Goal: Task Accomplishment & Management: Manage account settings

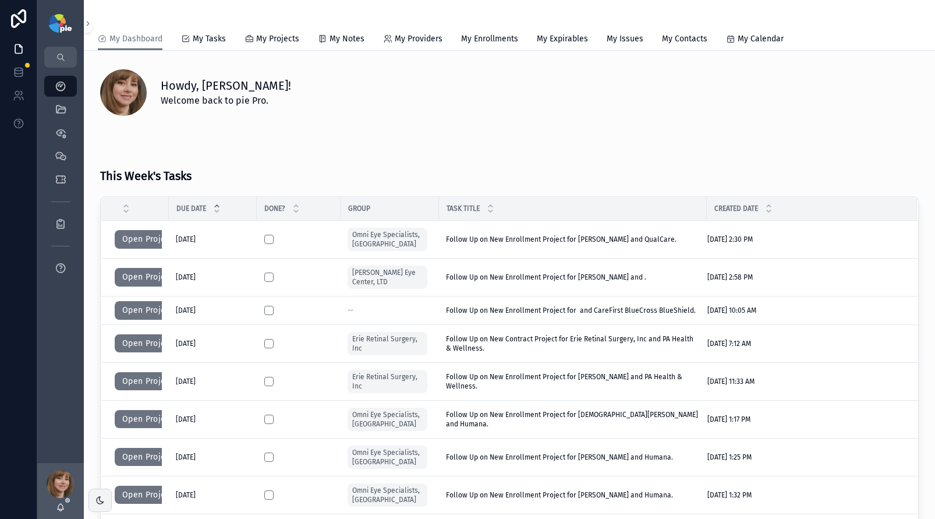
click at [61, 112] on icon "scrollable content" at bounding box center [61, 110] width 12 height 12
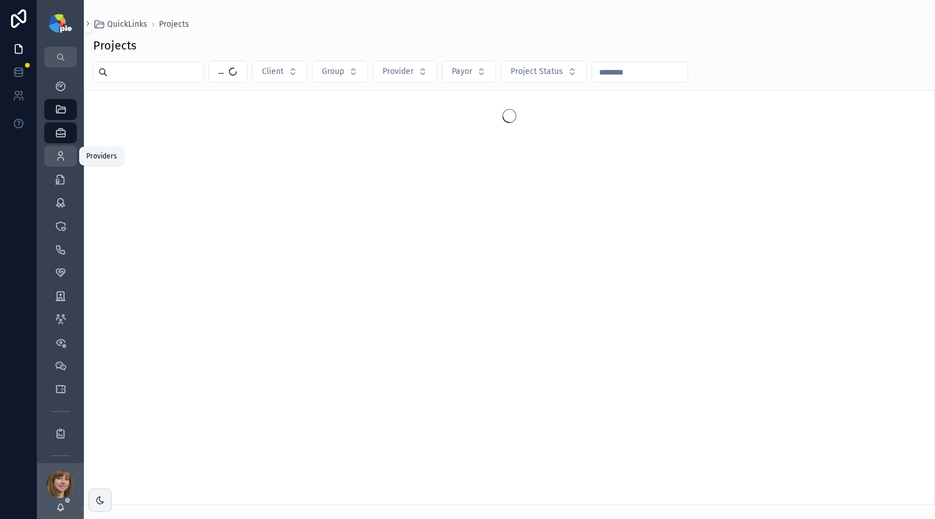
click at [58, 153] on icon "scrollable content" at bounding box center [61, 156] width 12 height 12
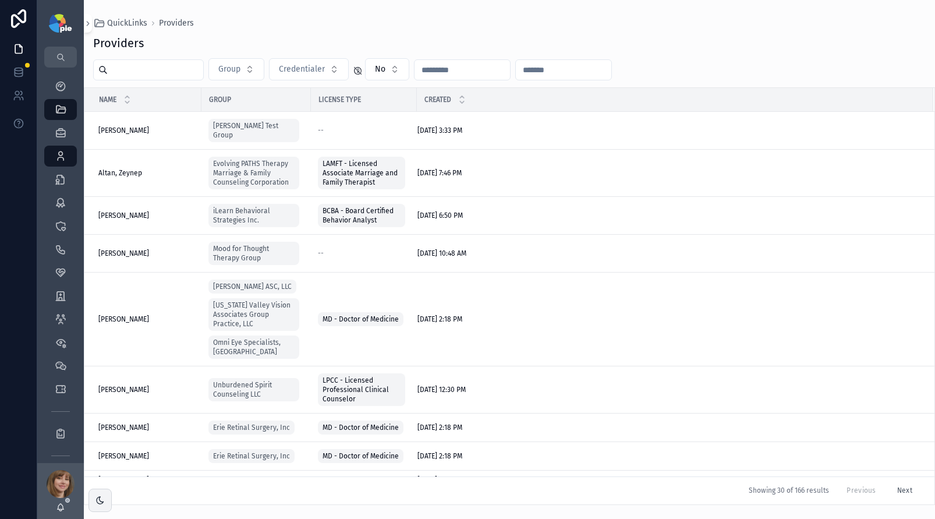
click at [148, 70] on input "scrollable content" at bounding box center [155, 70] width 95 height 16
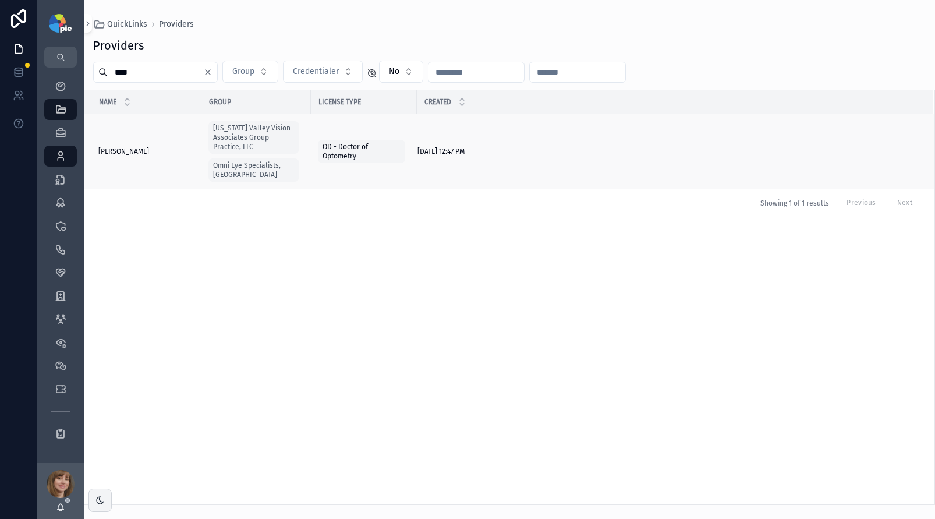
type input "****"
click at [129, 147] on span "[PERSON_NAME]" at bounding box center [123, 151] width 51 height 9
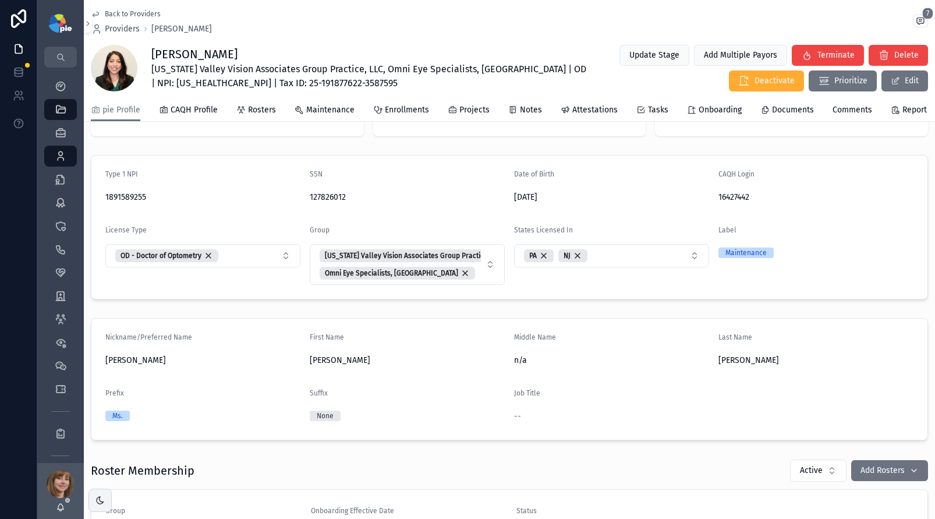
scroll to position [115, 0]
click at [406, 113] on span "Enrollments" at bounding box center [407, 110] width 44 height 12
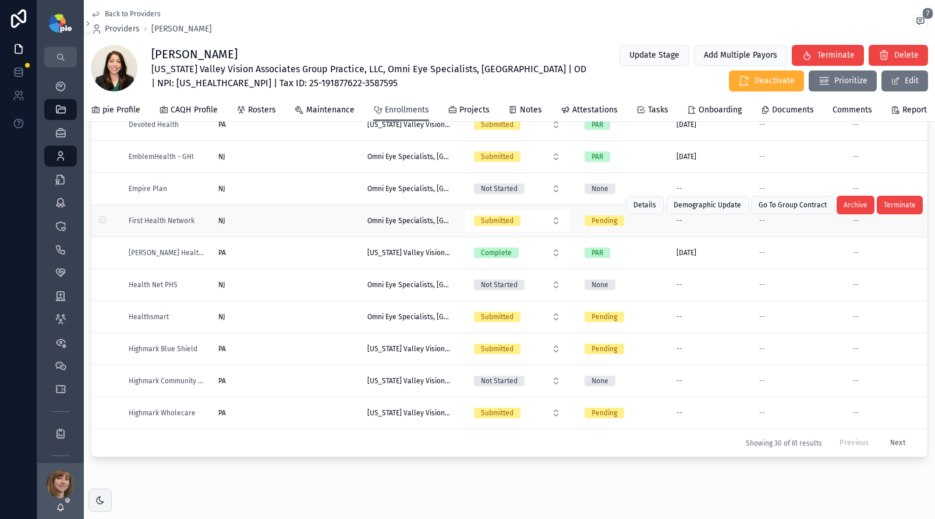
scroll to position [141, 0]
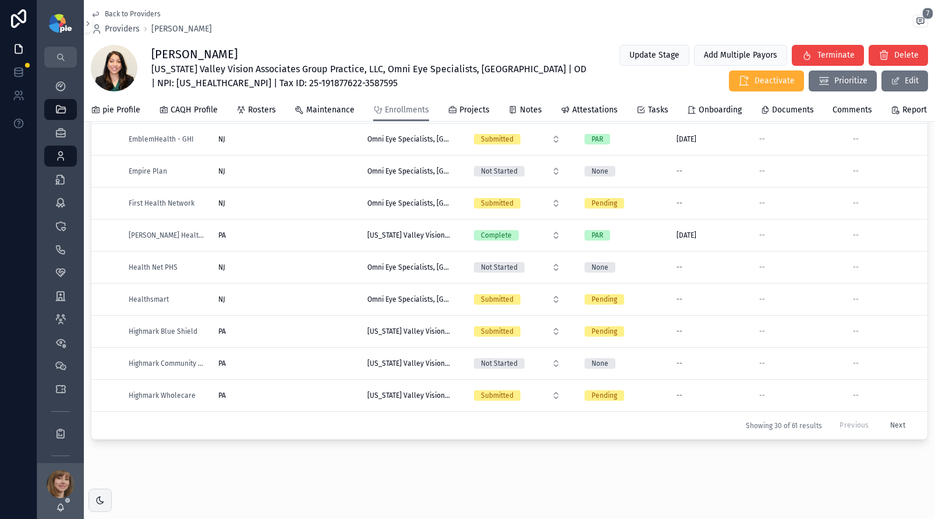
click at [882, 416] on button "Next" at bounding box center [897, 425] width 31 height 18
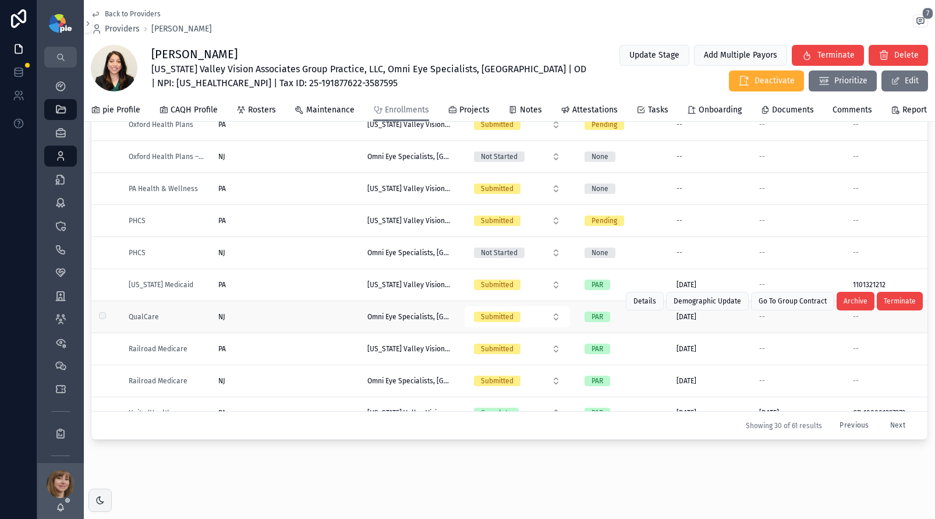
scroll to position [632, 0]
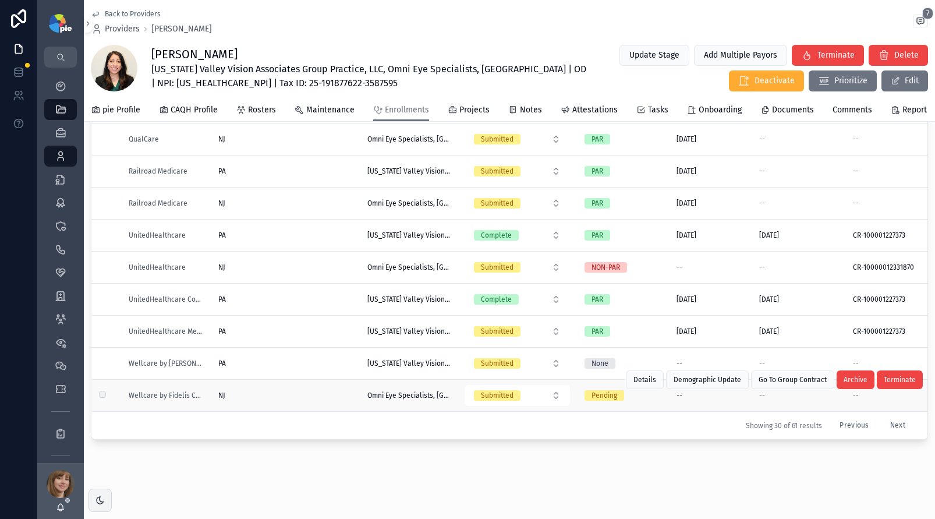
click at [297, 391] on div "NJ [GEOGRAPHIC_DATA]" at bounding box center [285, 395] width 135 height 9
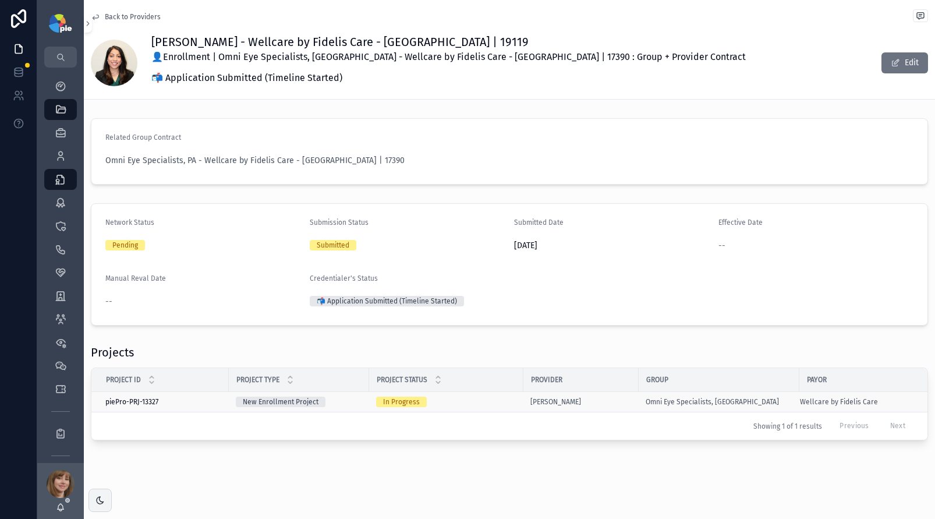
click at [493, 406] on div "In Progress" at bounding box center [446, 401] width 140 height 10
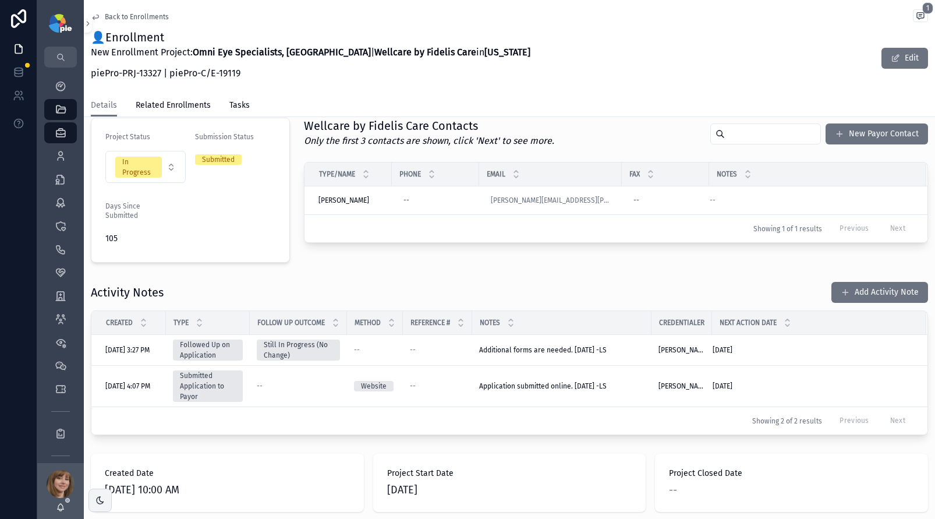
scroll to position [263, 0]
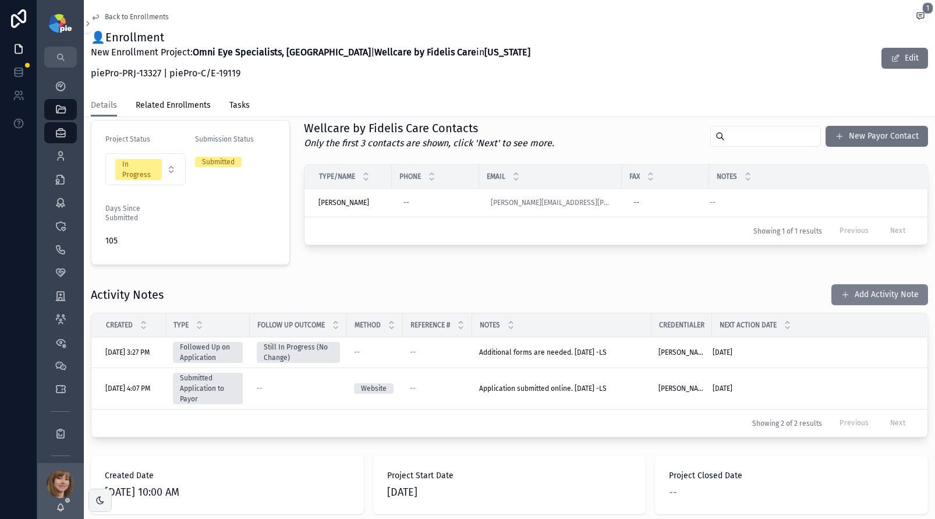
click at [863, 293] on button "Add Activity Note" at bounding box center [879, 294] width 97 height 21
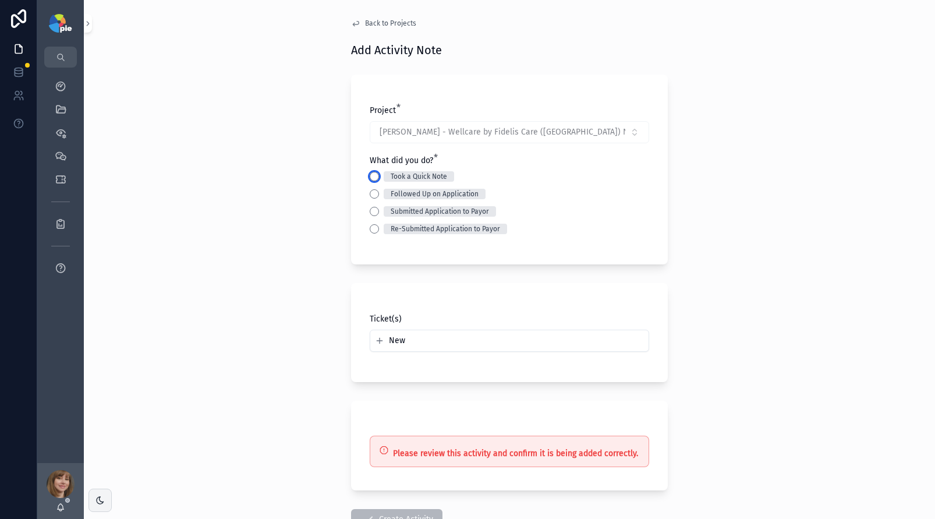
click at [370, 178] on button "Took a Quick Note" at bounding box center [374, 176] width 9 height 9
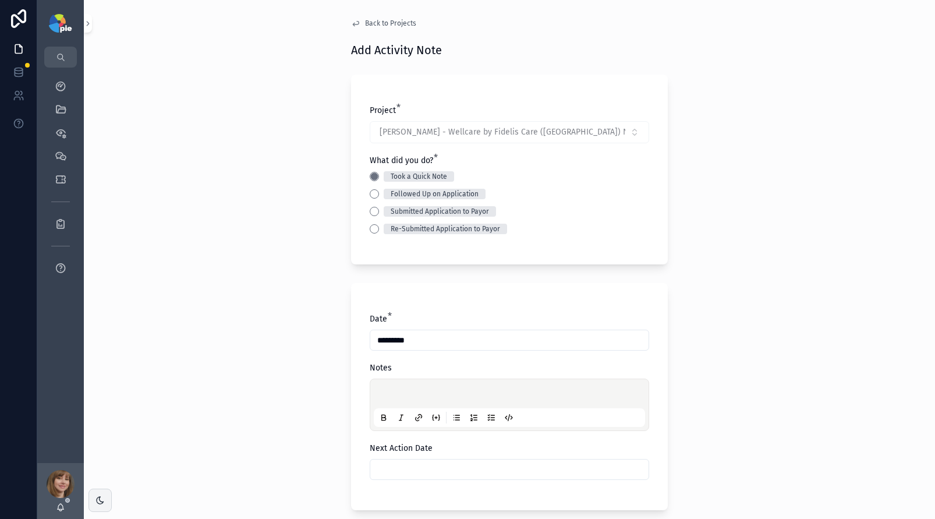
click at [390, 393] on p "scrollable content" at bounding box center [511, 395] width 271 height 12
click at [480, 478] on div "scrollable content" at bounding box center [509, 469] width 279 height 21
click at [483, 476] on input "scrollable content" at bounding box center [509, 469] width 278 height 16
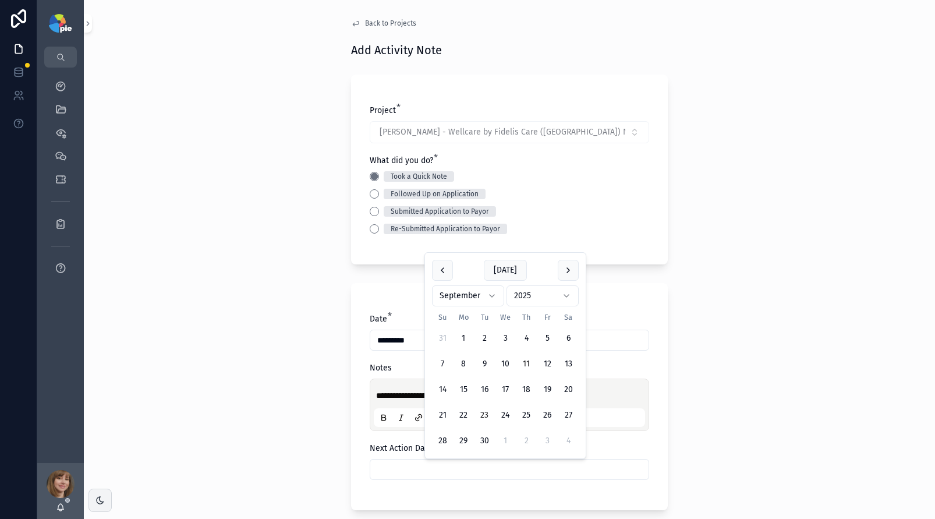
click at [477, 410] on button "23" at bounding box center [484, 415] width 21 height 21
type input "*********"
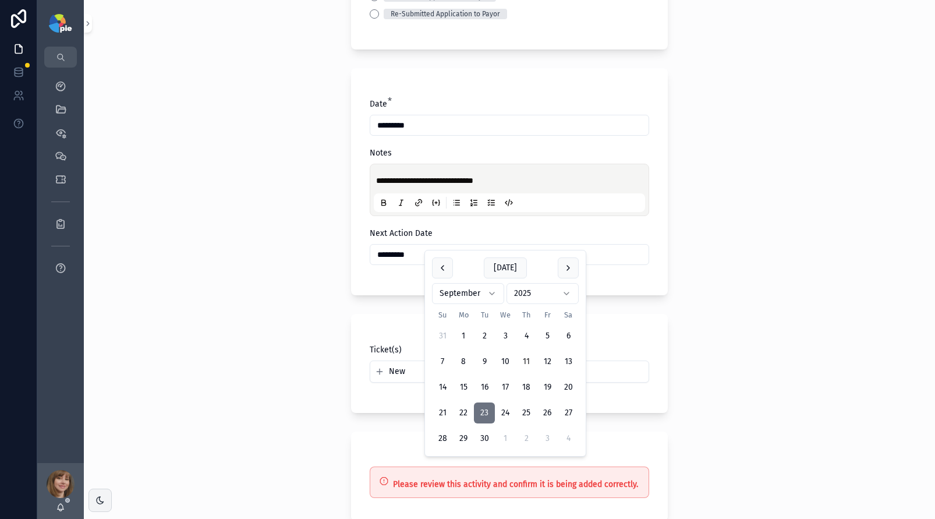
scroll to position [331, 0]
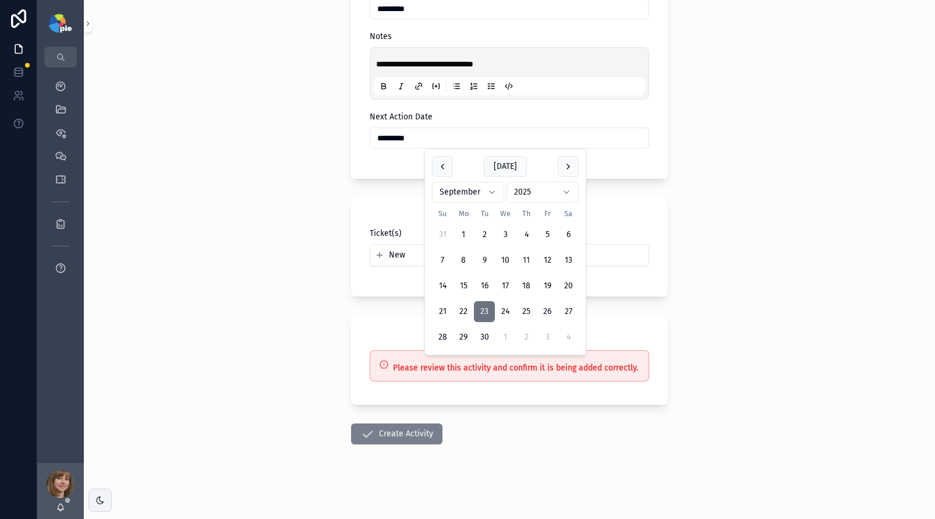
click at [380, 434] on button "Create Activity" at bounding box center [396, 433] width 91 height 21
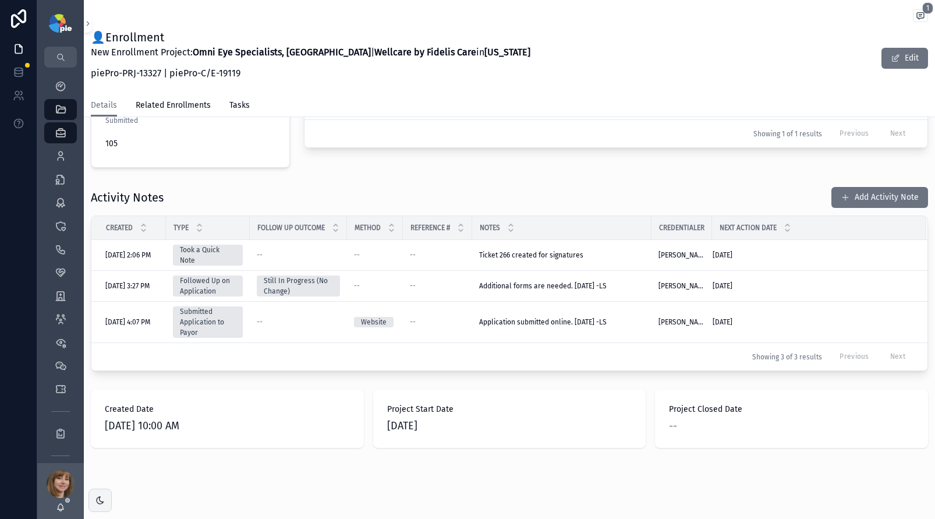
scroll to position [368, 0]
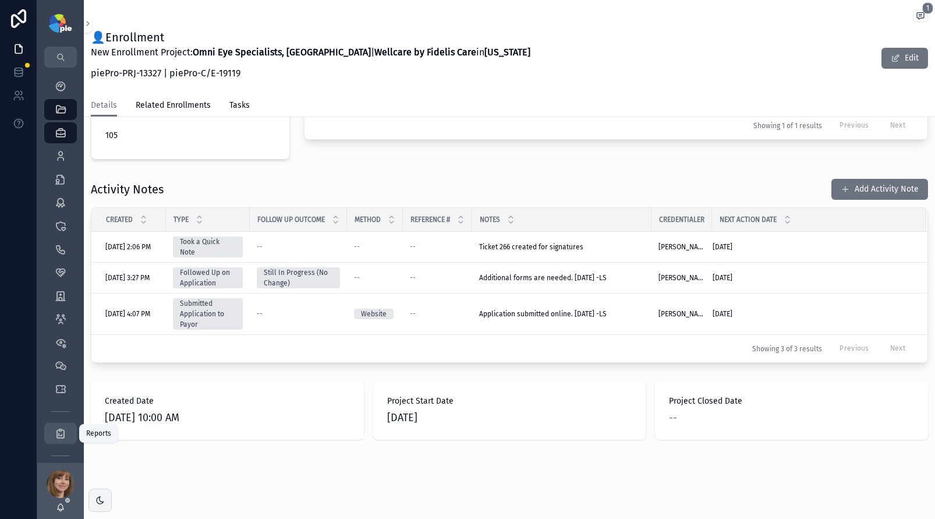
click at [59, 432] on icon "scrollable content" at bounding box center [61, 433] width 12 height 12
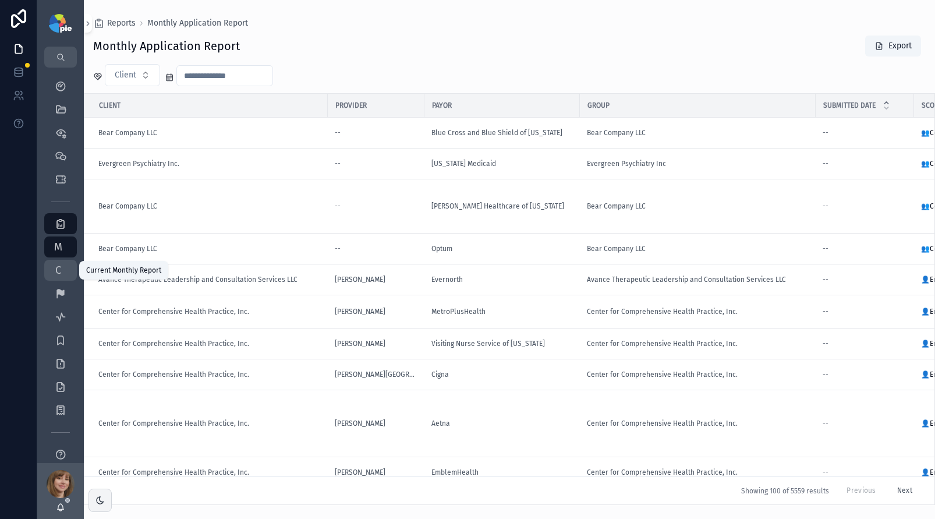
click at [49, 268] on link "C Current Monthly Report" at bounding box center [60, 270] width 33 height 21
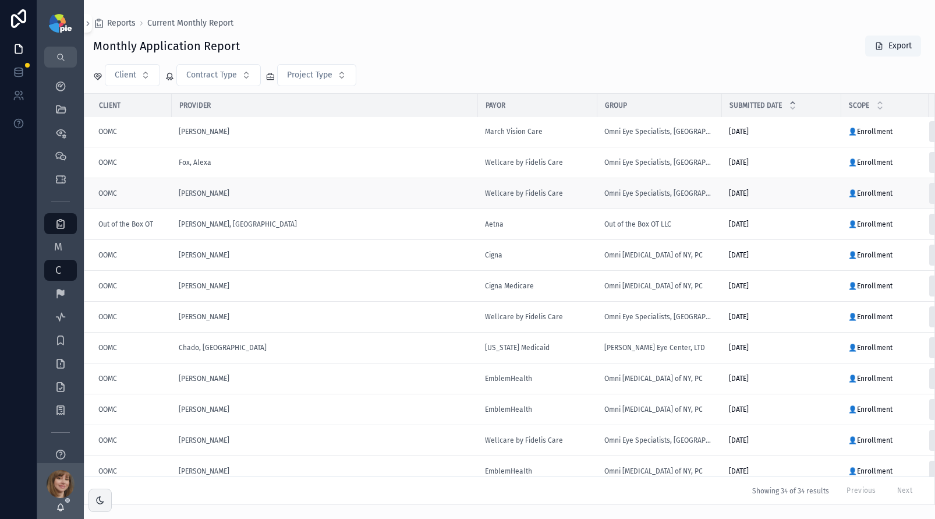
scroll to position [698, 0]
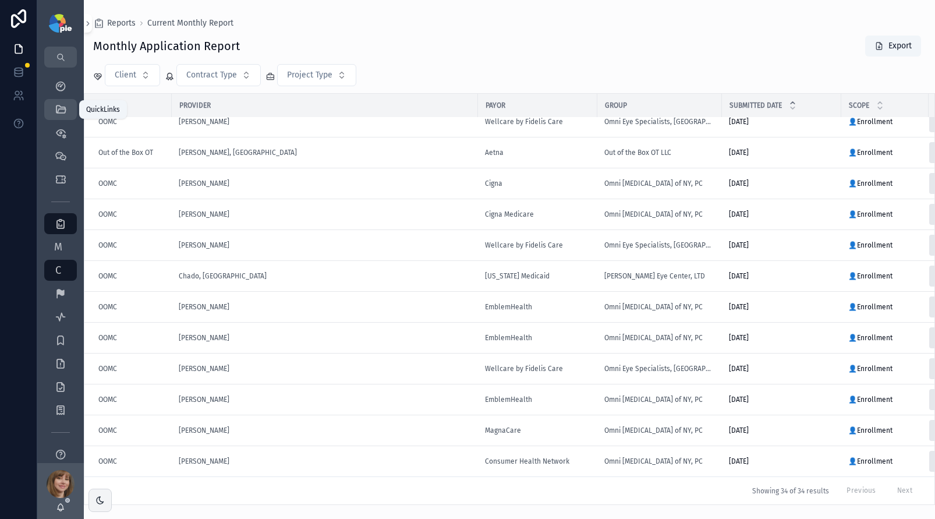
click at [65, 101] on div "QuickLinks" at bounding box center [60, 109] width 19 height 19
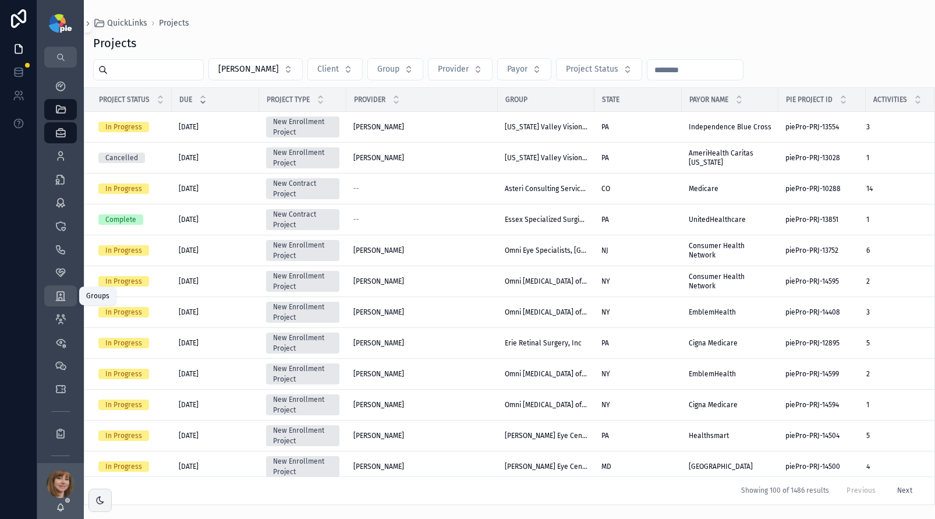
click at [59, 294] on icon "scrollable content" at bounding box center [61, 296] width 12 height 12
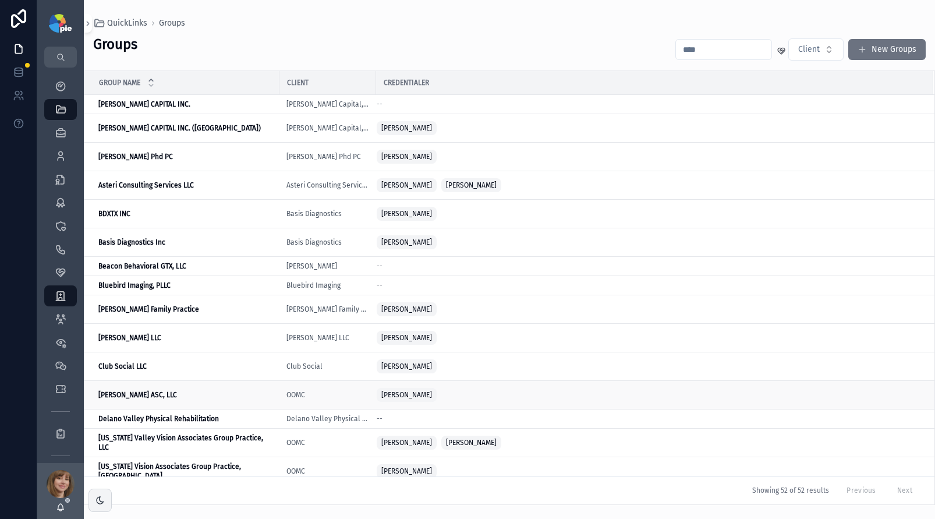
click at [176, 392] on div "[PERSON_NAME] ASC, LLC [PERSON_NAME] ASC, LLC" at bounding box center [185, 394] width 174 height 9
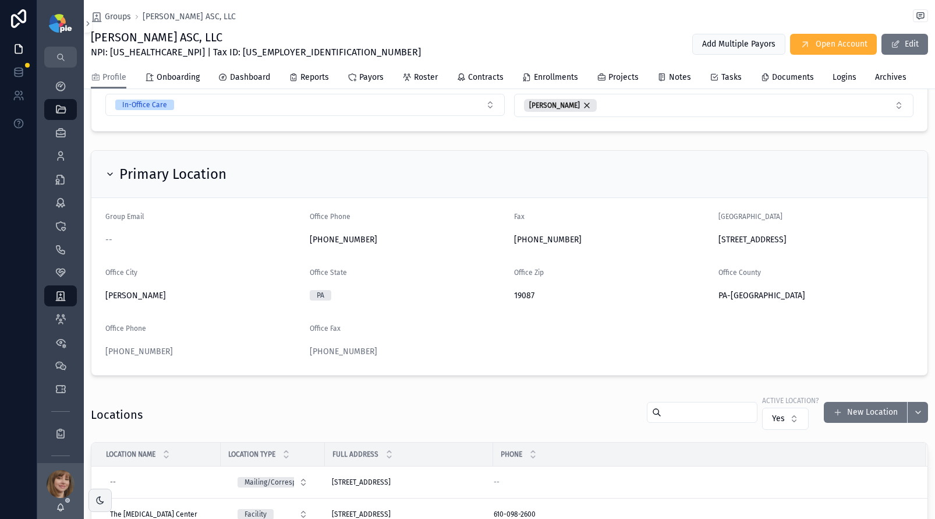
scroll to position [146, 0]
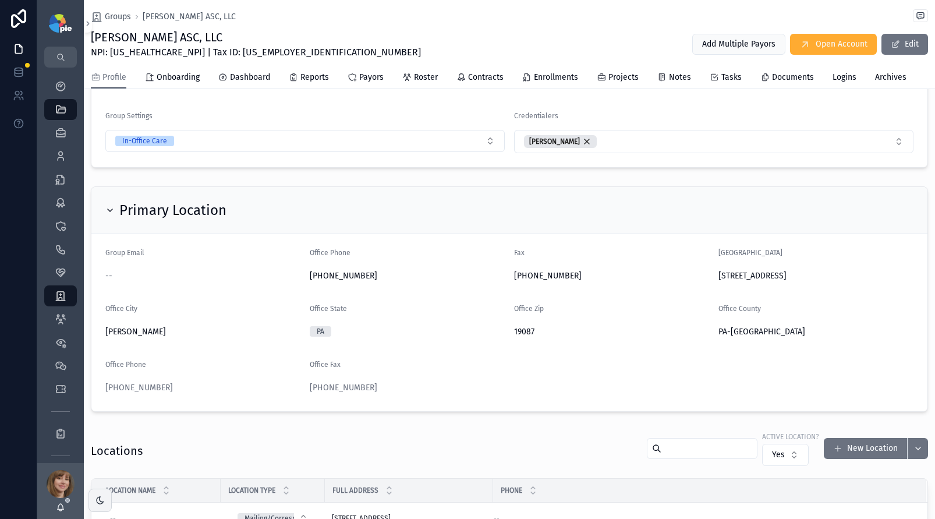
drag, startPoint x: 853, startPoint y: 272, endPoint x: 707, endPoint y: 275, distance: 145.6
click at [707, 275] on form "Group Email -- Office Phone [PHONE_NUMBER] Fax [PHONE_NUMBER] Office Street [ST…" at bounding box center [509, 322] width 836 height 177
copy span "[STREET_ADDRESS]"
click at [63, 294] on icon "scrollable content" at bounding box center [61, 296] width 12 height 12
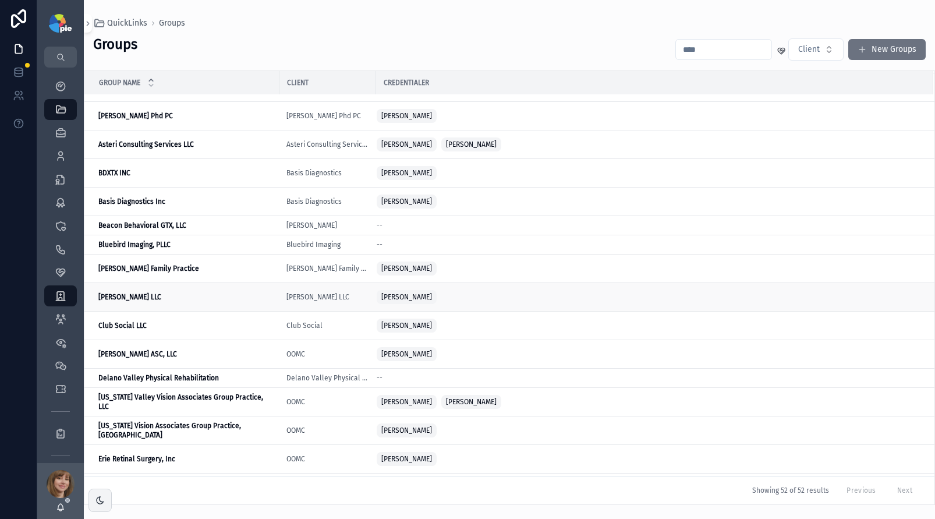
scroll to position [77, 0]
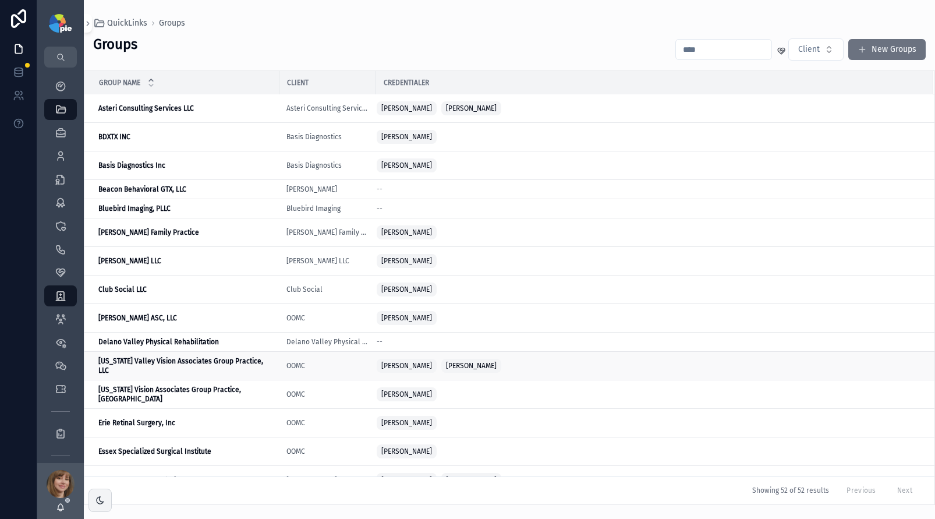
click at [226, 366] on strong "[US_STATE] Valley Vision Associates Group Practice, LLC" at bounding box center [181, 365] width 166 height 17
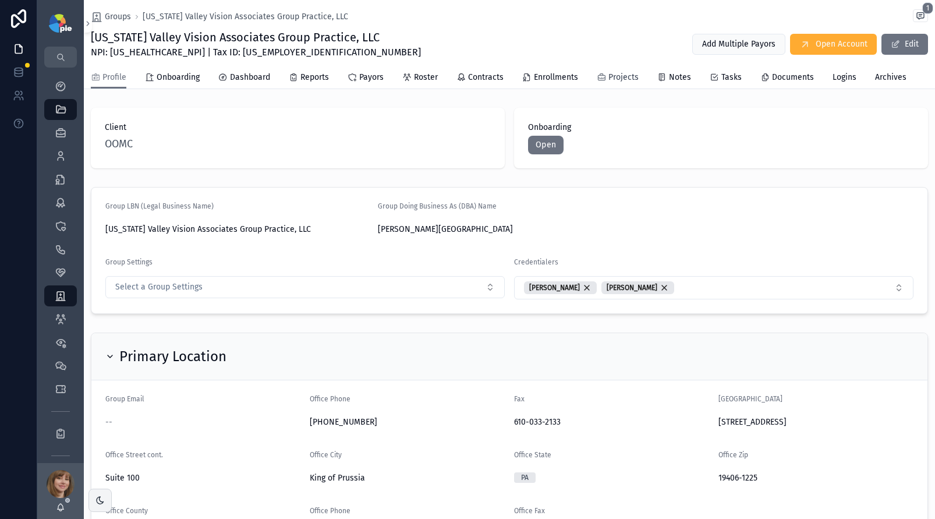
click at [622, 77] on span "Projects" at bounding box center [623, 78] width 30 height 12
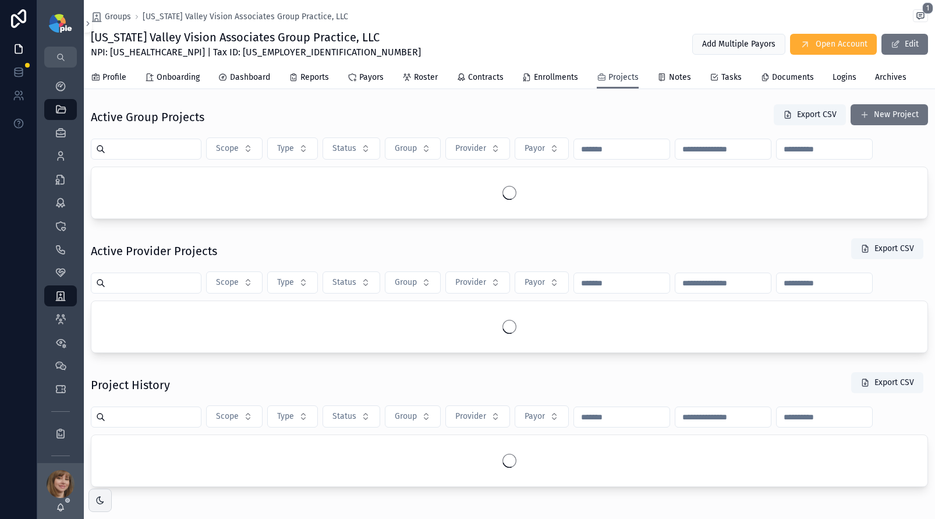
scroll to position [5, 0]
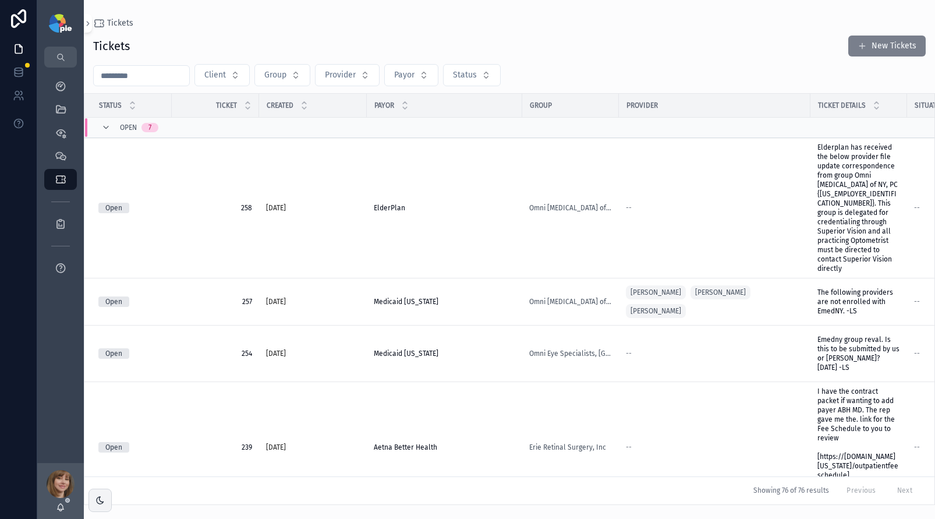
click at [877, 48] on button "New Tickets" at bounding box center [886, 46] width 77 height 21
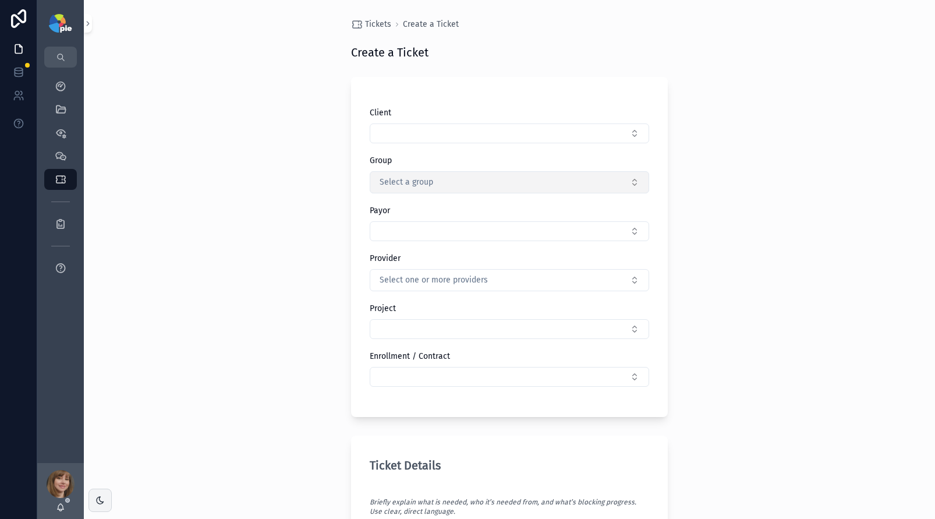
click at [429, 182] on button "Select a group" at bounding box center [509, 182] width 279 height 22
type input "*"
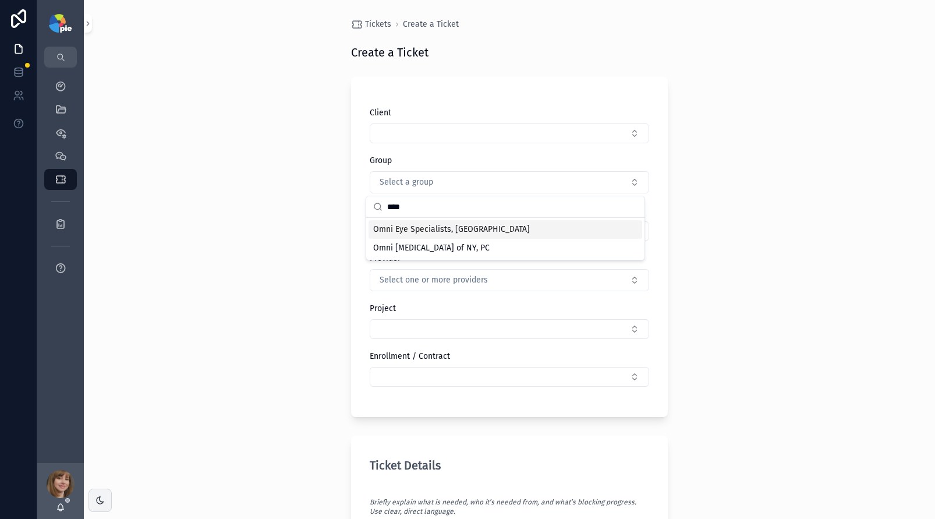
type input "****"
click at [473, 225] on div "Omni Eye Specialists, [GEOGRAPHIC_DATA]" at bounding box center [505, 229] width 274 height 19
click at [428, 231] on button "Select Button" at bounding box center [509, 231] width 279 height 20
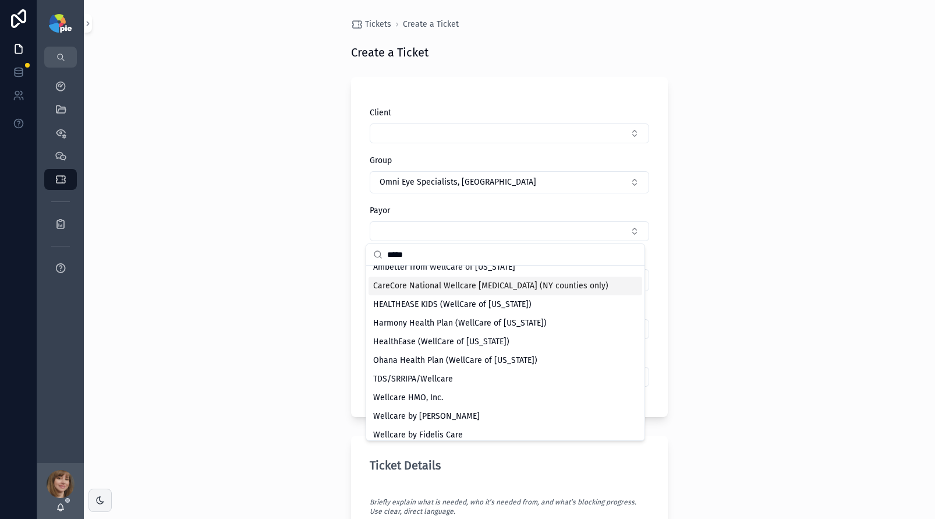
scroll to position [91, 0]
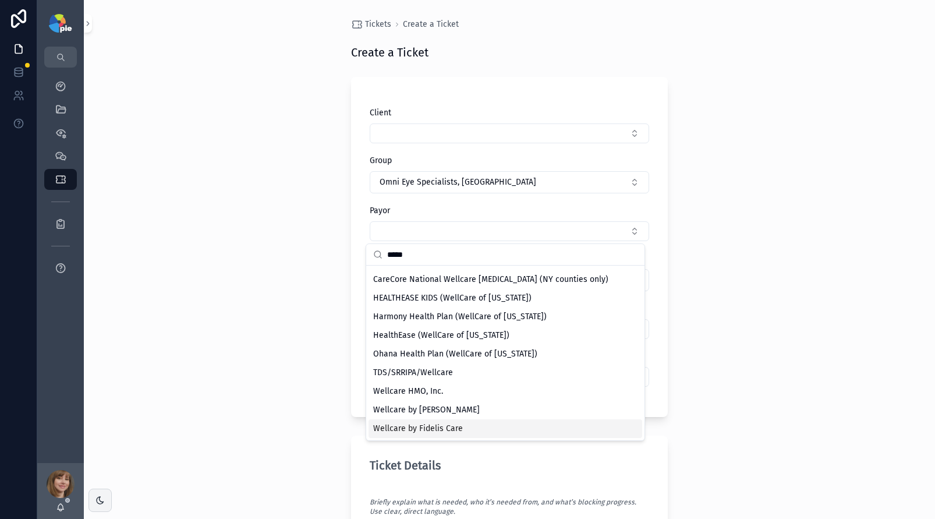
type input "*****"
click at [445, 426] on span "Wellcare by Fidelis Care" at bounding box center [418, 429] width 90 height 12
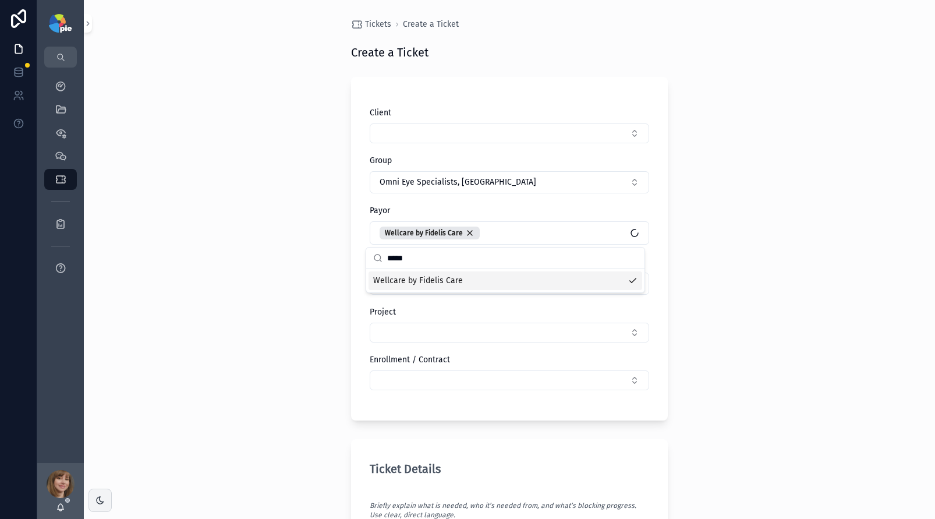
scroll to position [0, 0]
click at [212, 306] on div "Tickets Create a Ticket Create a Ticket Client Group Omni Eye Specialists, PA P…" at bounding box center [509, 259] width 851 height 519
click at [425, 287] on span "Select one or more providers" at bounding box center [434, 284] width 108 height 12
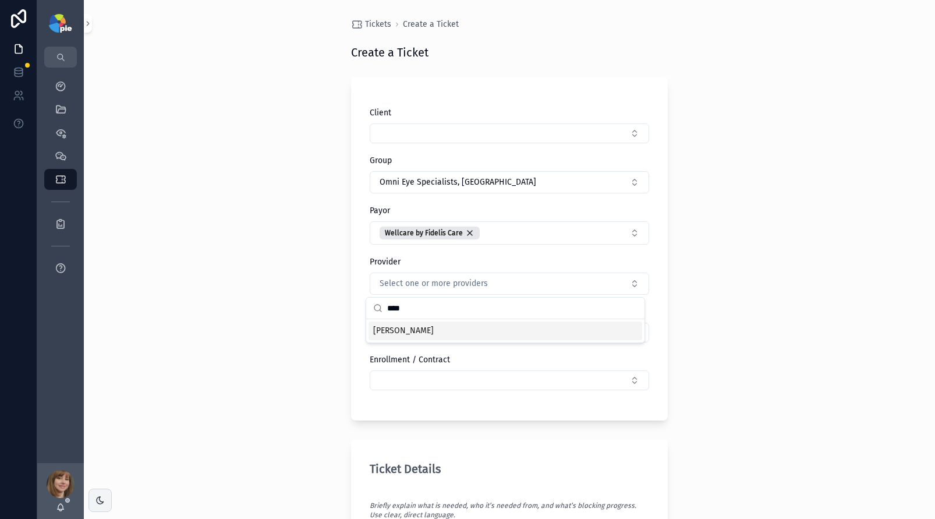
type input "****"
click at [420, 336] on div "[PERSON_NAME]" at bounding box center [505, 330] width 274 height 19
click at [269, 303] on div "Tickets Create a Ticket Create a Ticket Client Group Omni Eye Specialists, PA P…" at bounding box center [509, 259] width 851 height 519
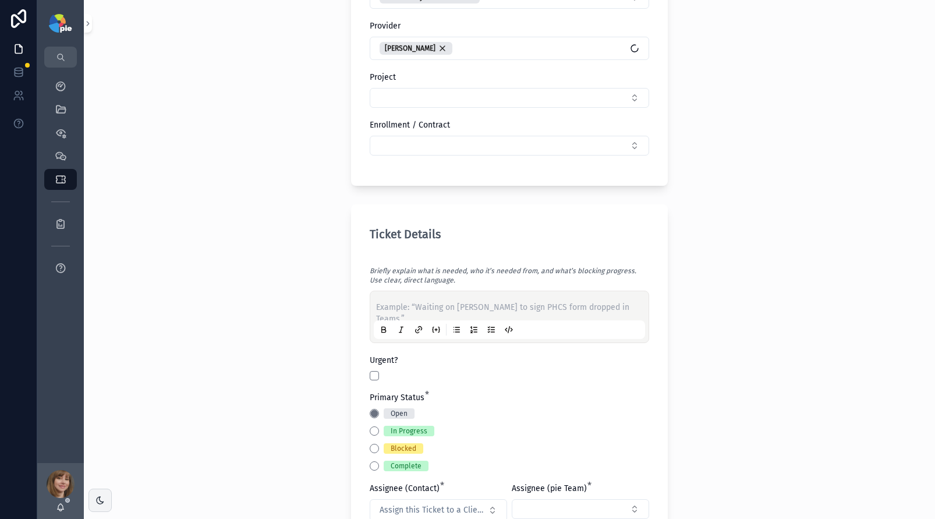
scroll to position [252, 0]
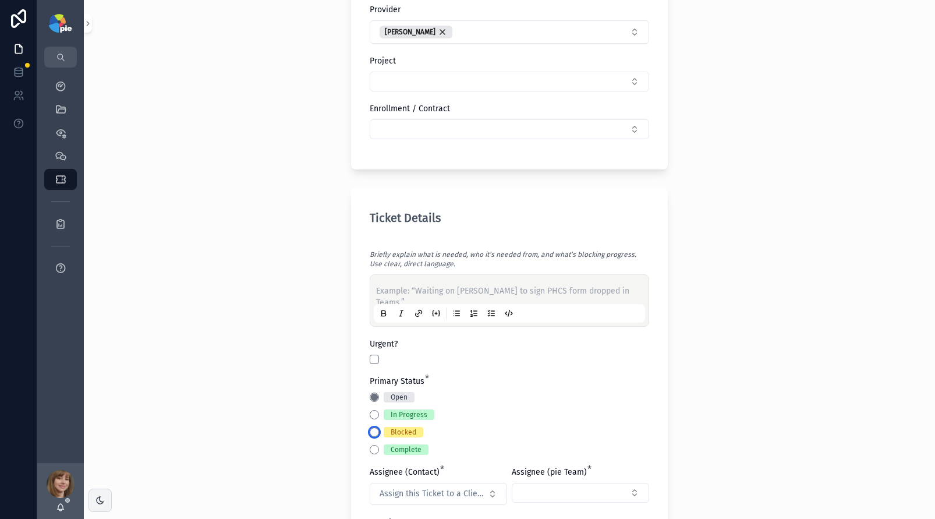
click at [370, 431] on button "Blocked" at bounding box center [374, 431] width 9 height 9
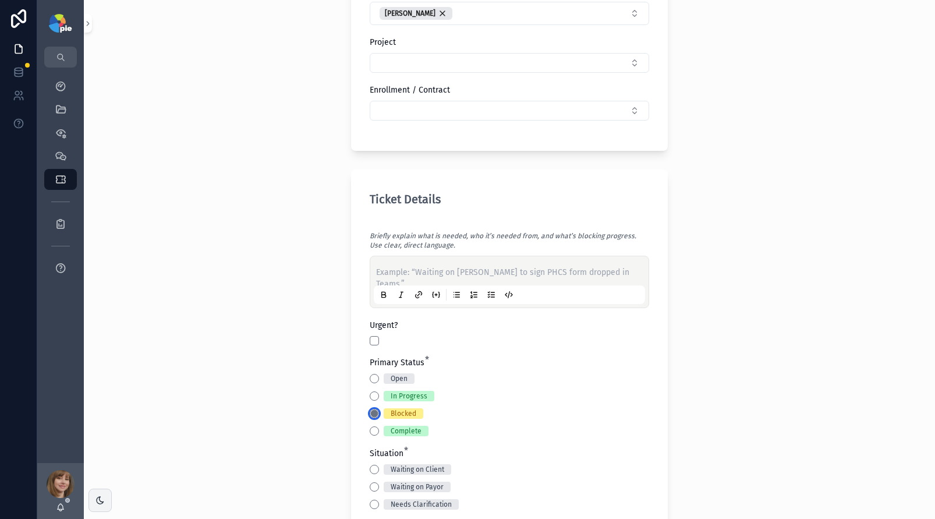
scroll to position [388, 0]
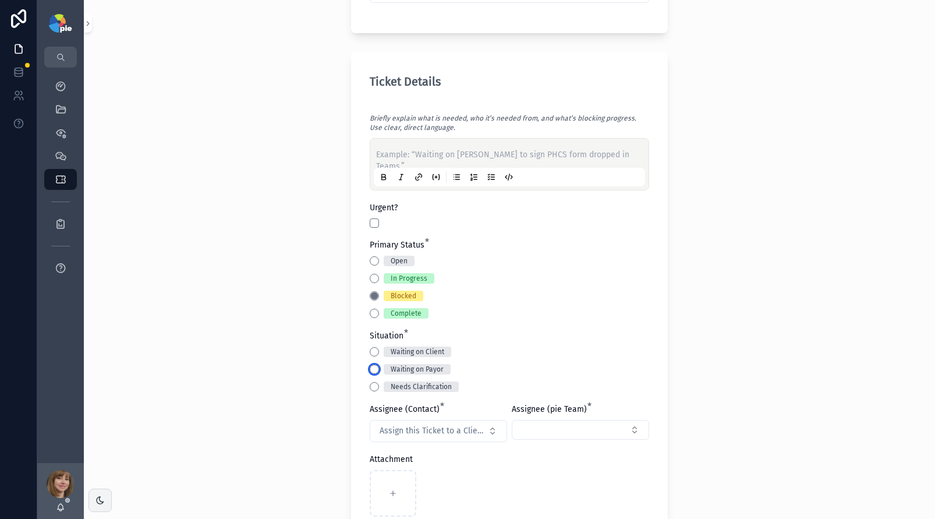
click at [370, 370] on button "Waiting on Payor" at bounding box center [374, 368] width 9 height 9
click at [552, 433] on button "Select Button" at bounding box center [580, 430] width 137 height 20
click at [553, 388] on span "[PERSON_NAME]" at bounding box center [541, 387] width 61 height 12
click at [457, 438] on button "Assign this Ticket to a Client Contact" at bounding box center [438, 431] width 137 height 22
type input "***"
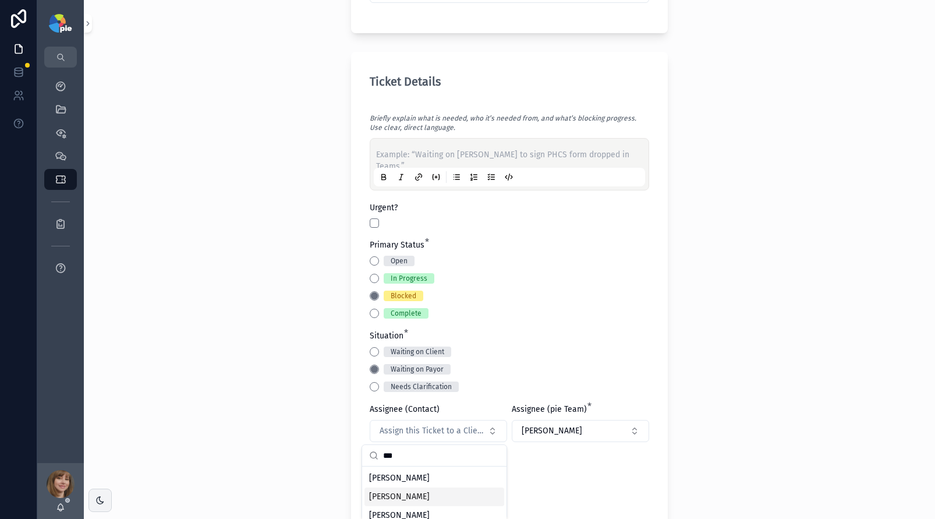
click at [438, 494] on div "[PERSON_NAME]" at bounding box center [434, 496] width 140 height 19
click at [576, 286] on div "Open In Progress Blocked Complete" at bounding box center [509, 287] width 279 height 63
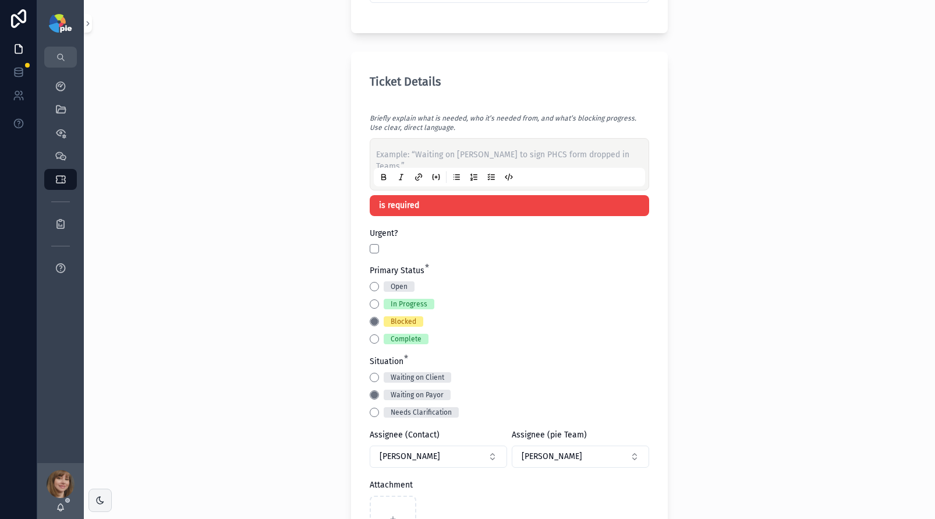
click at [452, 155] on p "scrollable content" at bounding box center [511, 155] width 271 height 12
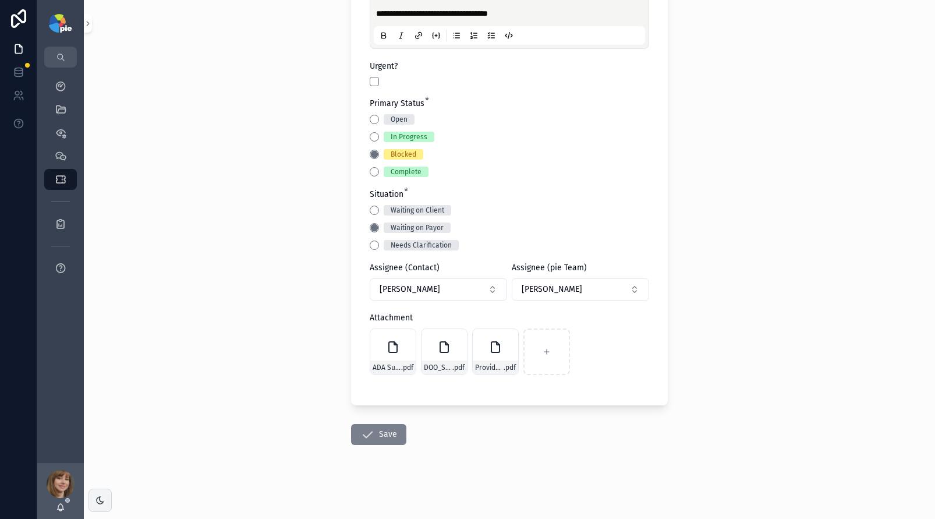
scroll to position [530, 0]
click at [361, 433] on icon "scrollable content" at bounding box center [367, 434] width 14 height 14
click at [374, 207] on button "Waiting on Client" at bounding box center [374, 209] width 9 height 9
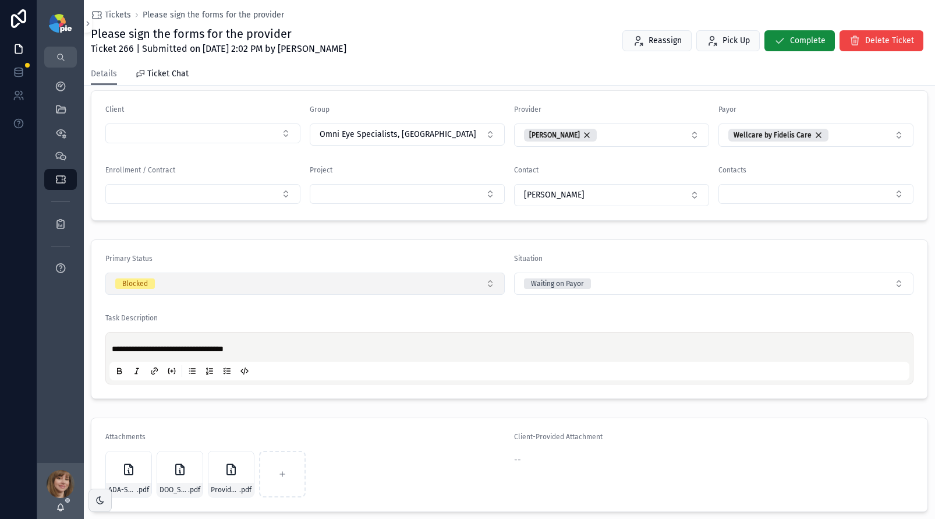
scroll to position [133, 0]
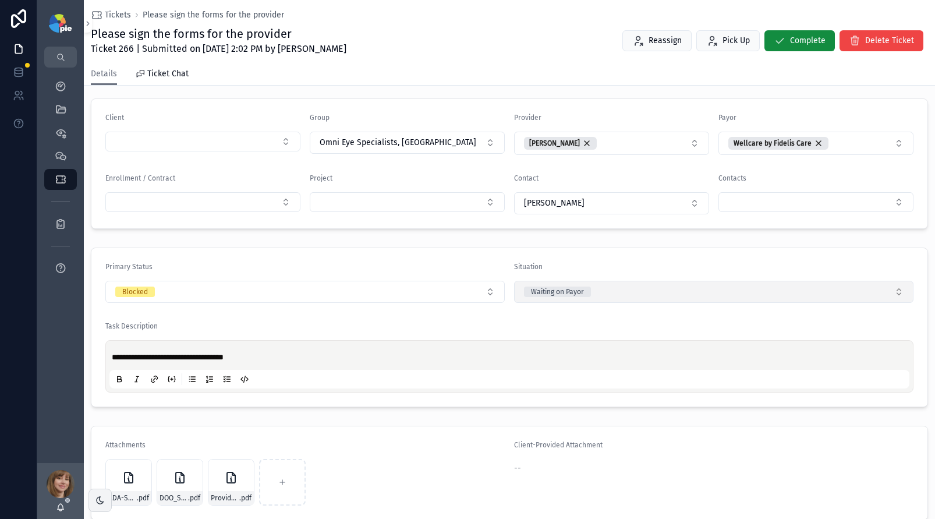
click at [574, 294] on div "Waiting on Payor" at bounding box center [557, 291] width 53 height 10
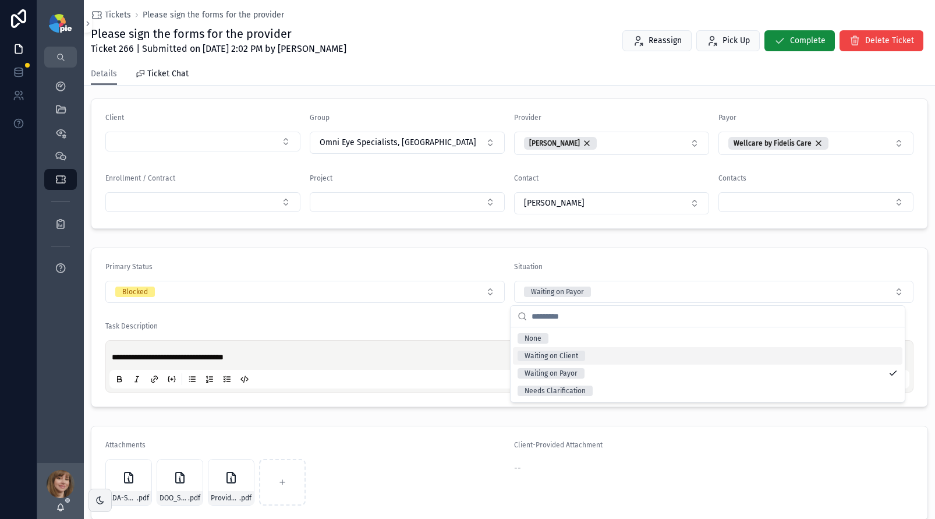
click at [572, 356] on div "Waiting on Client" at bounding box center [551, 355] width 54 height 10
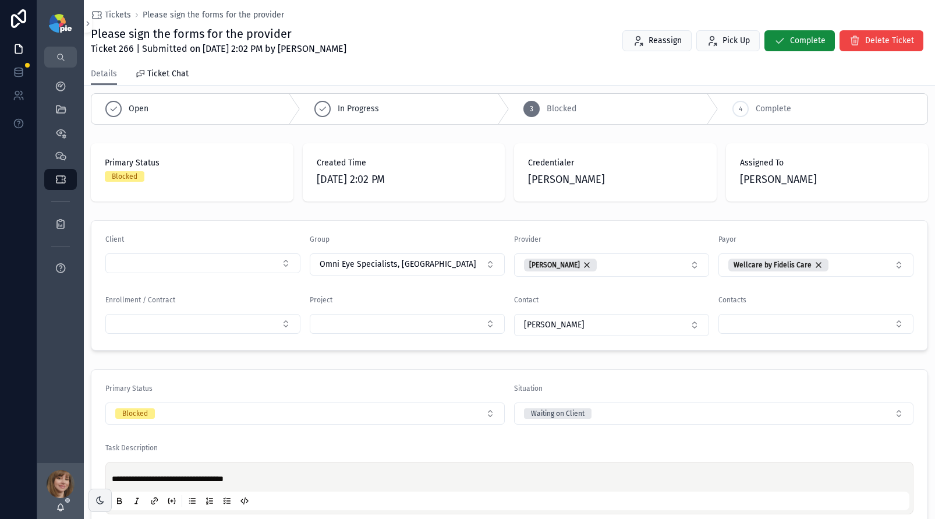
scroll to position [0, 0]
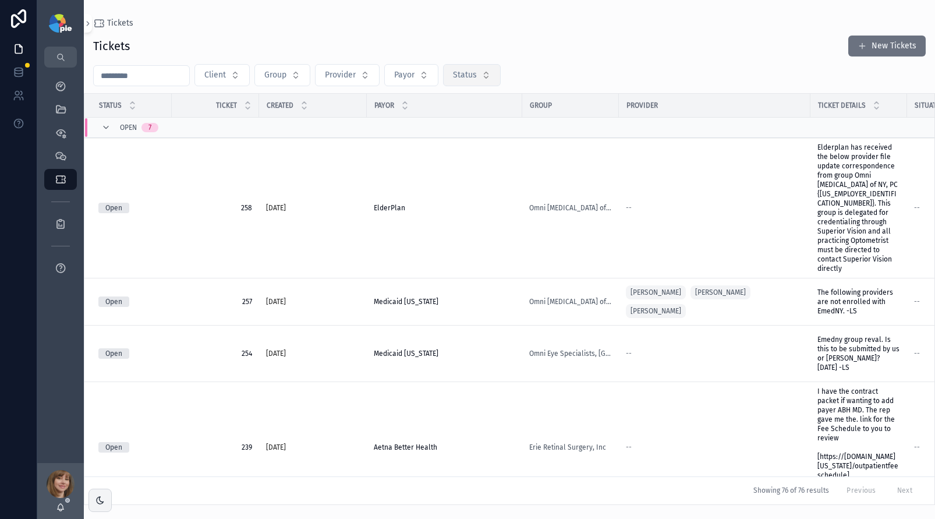
click at [461, 75] on span "Status" at bounding box center [465, 75] width 24 height 12
click at [444, 152] on div "Blocked" at bounding box center [475, 159] width 140 height 19
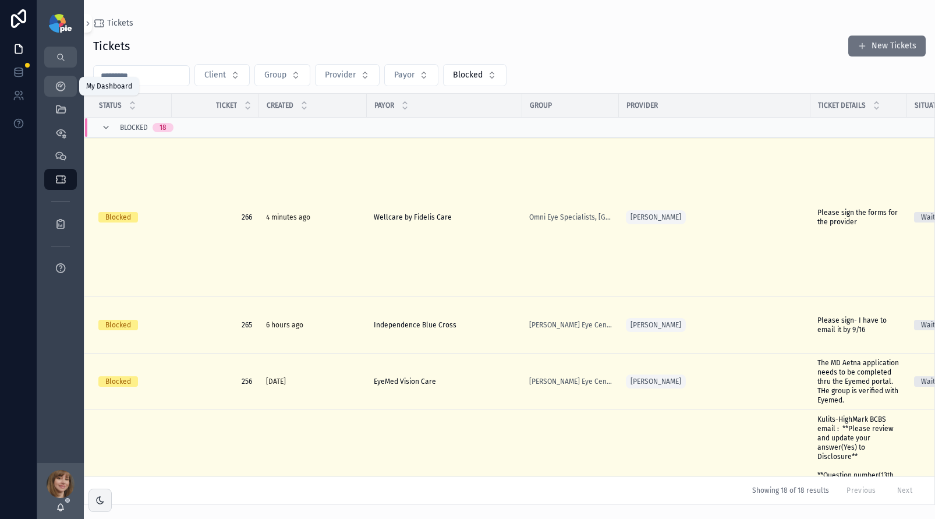
click at [63, 87] on icon "scrollable content" at bounding box center [61, 86] width 12 height 12
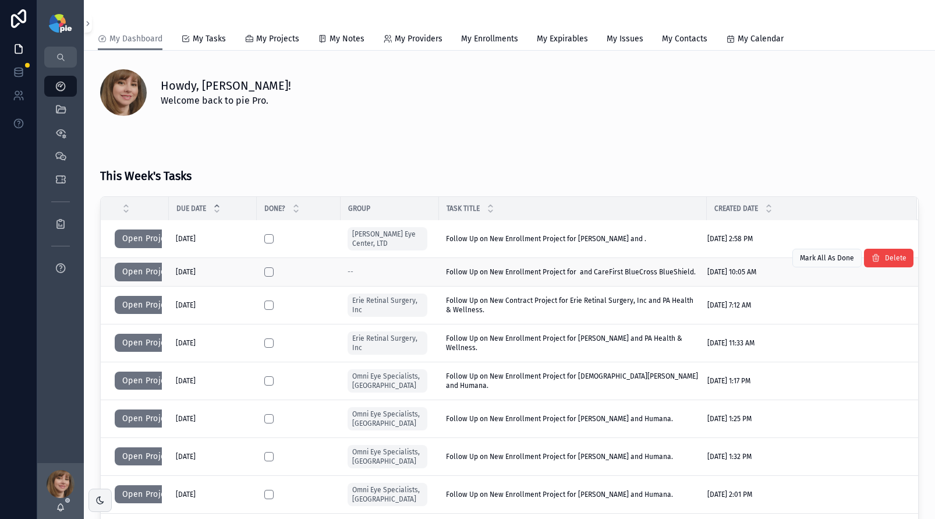
scroll to position [41, 0]
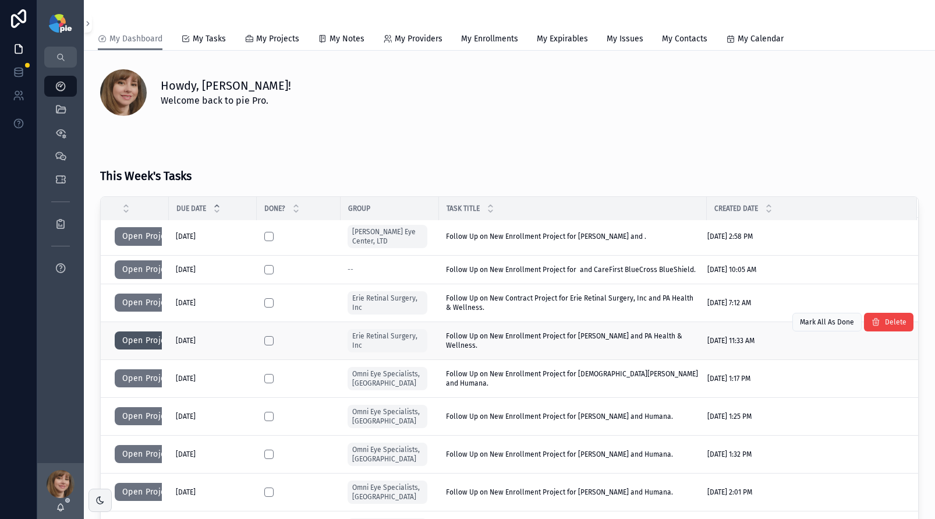
click at [143, 343] on button "Open Project" at bounding box center [148, 340] width 66 height 19
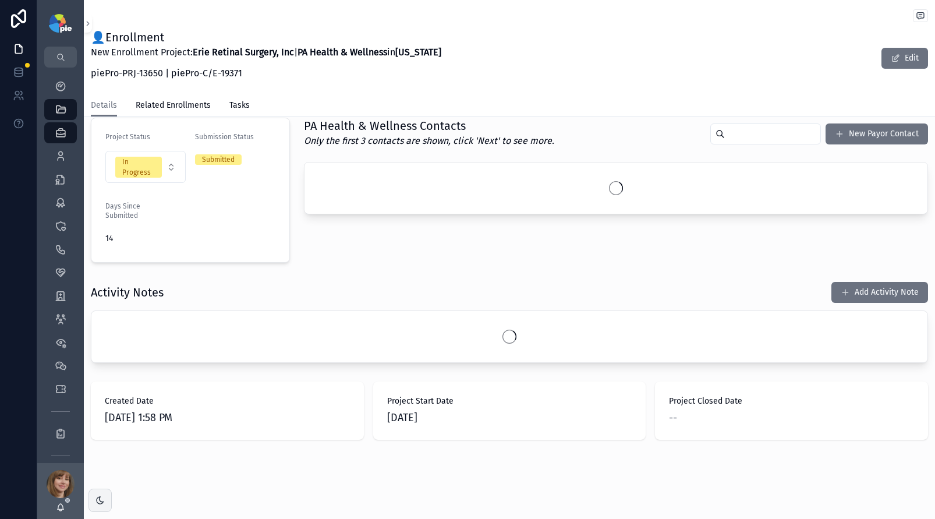
scroll to position [263, 0]
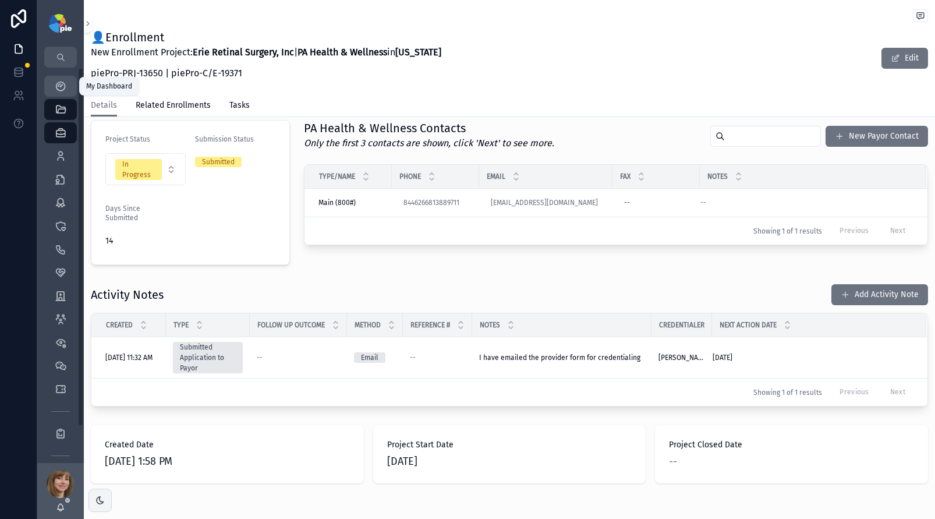
click at [56, 84] on icon "scrollable content" at bounding box center [61, 86] width 12 height 12
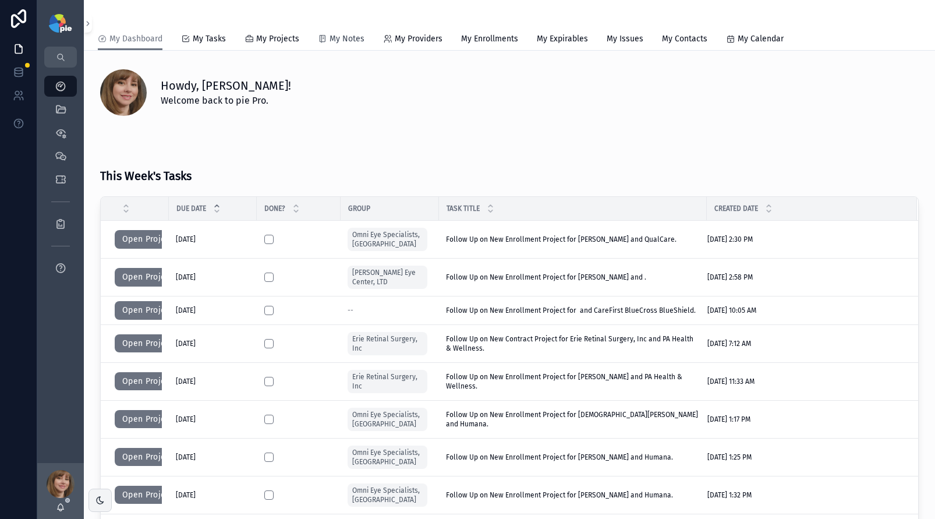
click at [349, 41] on span "My Notes" at bounding box center [346, 39] width 35 height 12
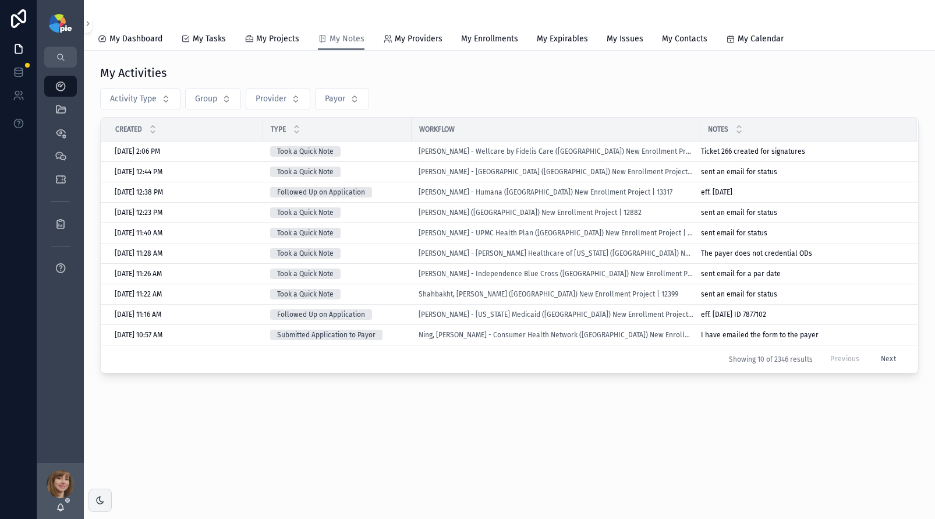
click at [885, 360] on button "Next" at bounding box center [888, 359] width 31 height 18
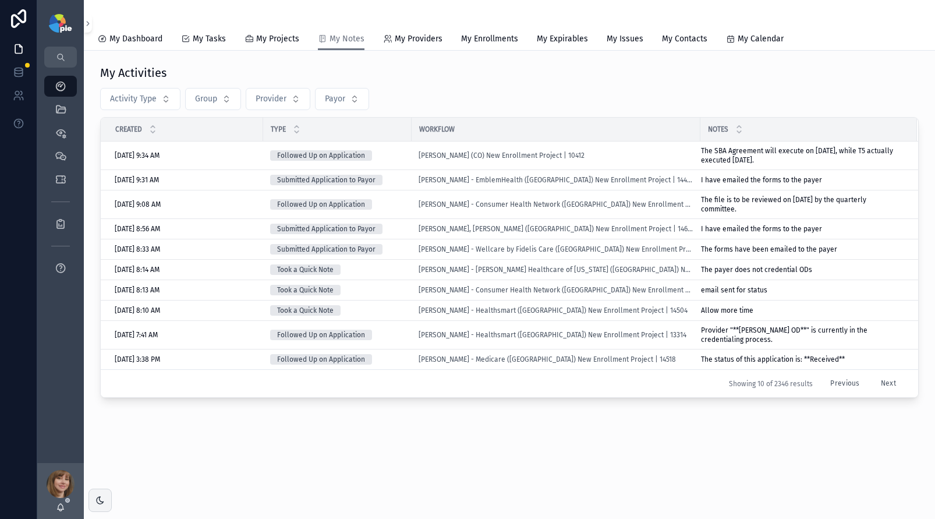
click at [886, 392] on button "Next" at bounding box center [888, 383] width 31 height 18
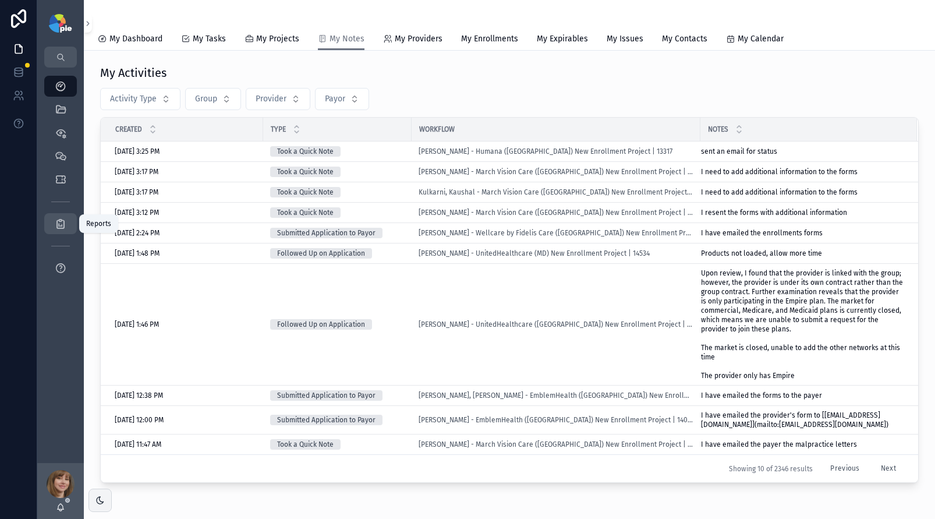
click at [59, 220] on icon "scrollable content" at bounding box center [61, 224] width 12 height 12
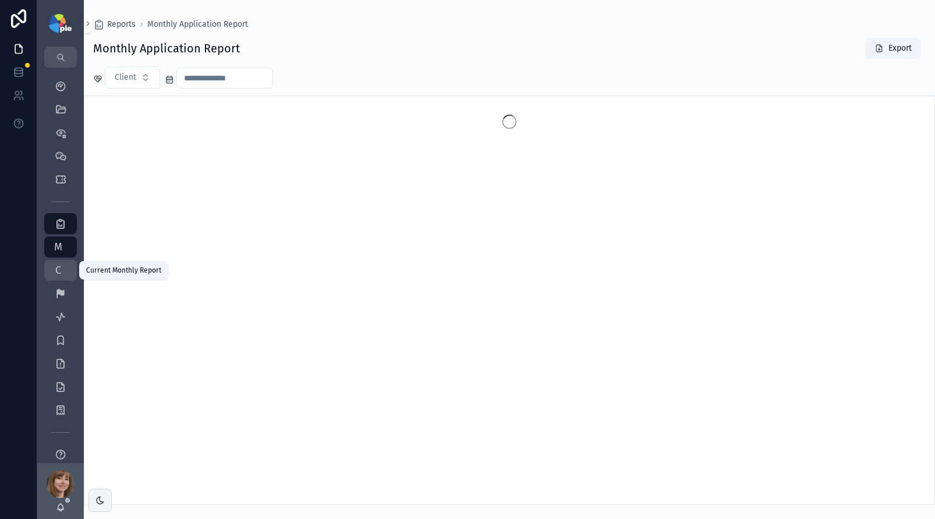
click at [61, 273] on span "C" at bounding box center [58, 270] width 12 height 12
